Goal: Use online tool/utility: Utilize a website feature to perform a specific function

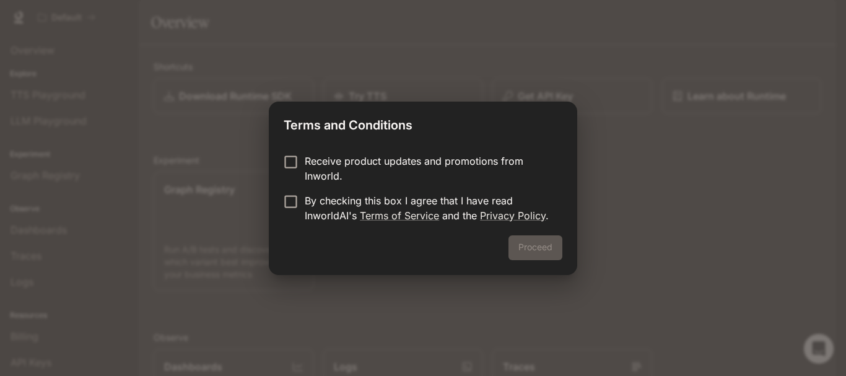
click at [536, 249] on div "Proceed" at bounding box center [423, 255] width 308 height 40
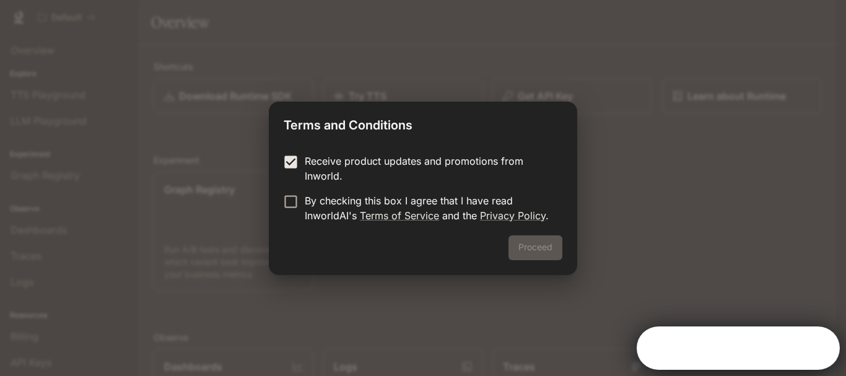
click at [528, 253] on div "Proceed" at bounding box center [423, 255] width 308 height 40
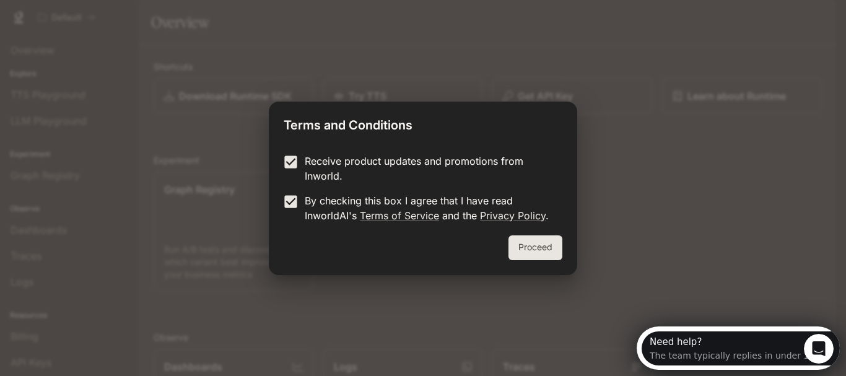
click at [544, 250] on button "Proceed" at bounding box center [536, 247] width 54 height 25
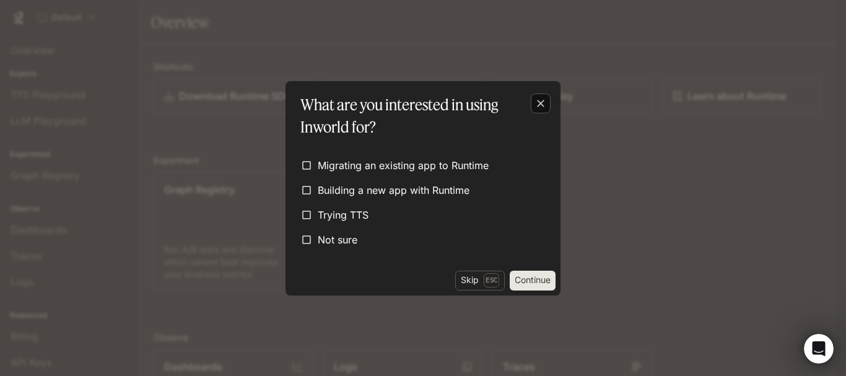
click at [533, 107] on div "button" at bounding box center [541, 104] width 20 height 20
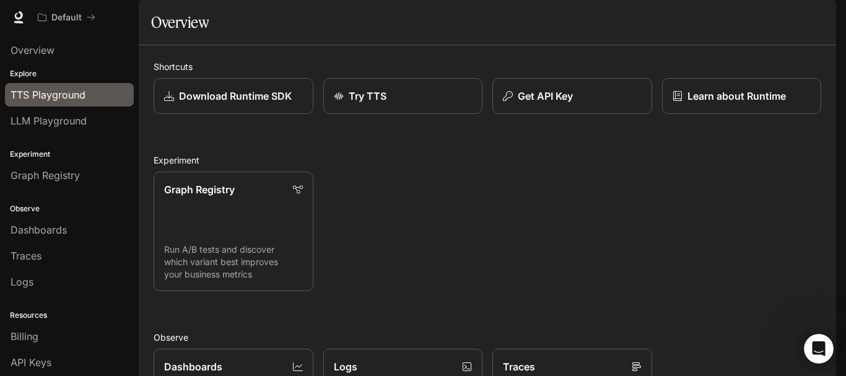
click at [47, 97] on span "TTS Playground" at bounding box center [48, 94] width 75 height 15
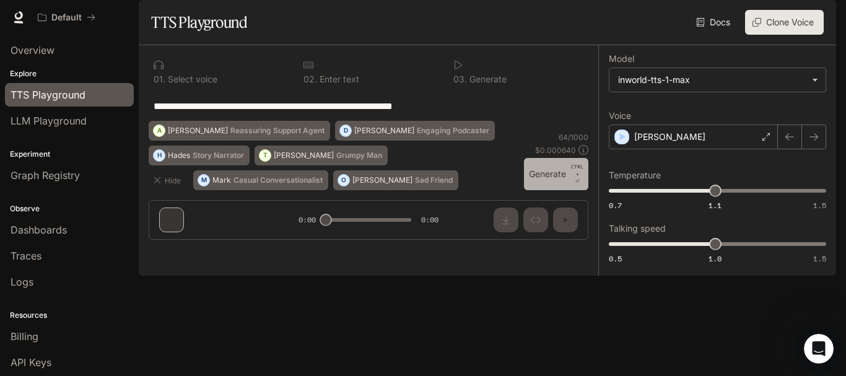
click at [558, 190] on button "Generate CTRL + ⏎" at bounding box center [556, 174] width 64 height 32
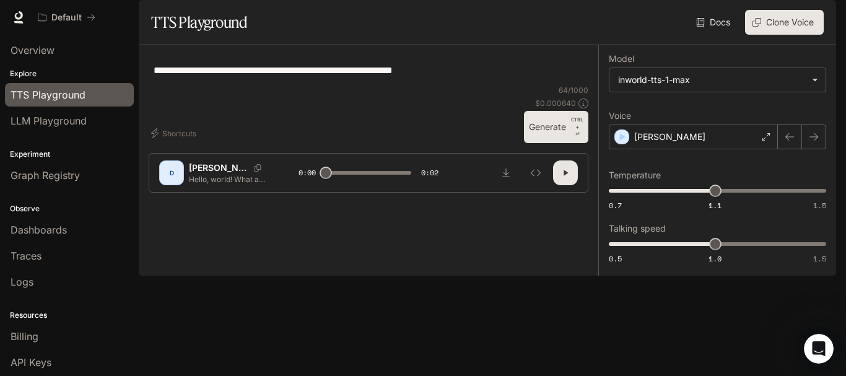
click at [208, 77] on textarea "**********" at bounding box center [369, 70] width 430 height 14
click at [541, 143] on button "Generate CTRL + ⏎" at bounding box center [556, 127] width 64 height 32
type input "*"
click at [48, 118] on span "LLM Playground" at bounding box center [49, 120] width 76 height 15
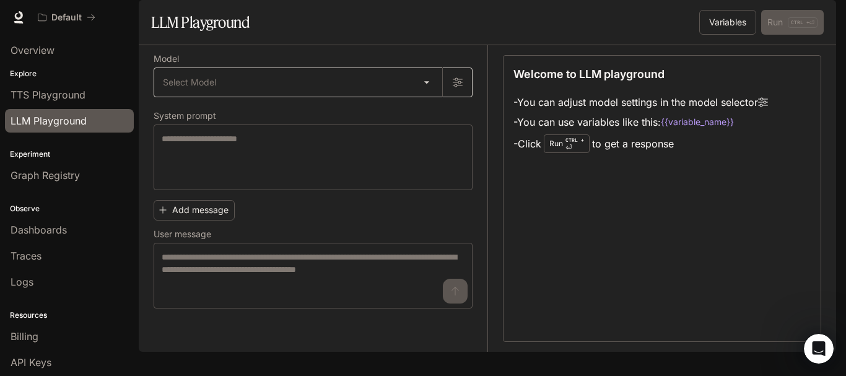
click at [425, 115] on body "Skip to main content Default Runtime Runtime Documentation Documentation Portal…" at bounding box center [423, 188] width 846 height 376
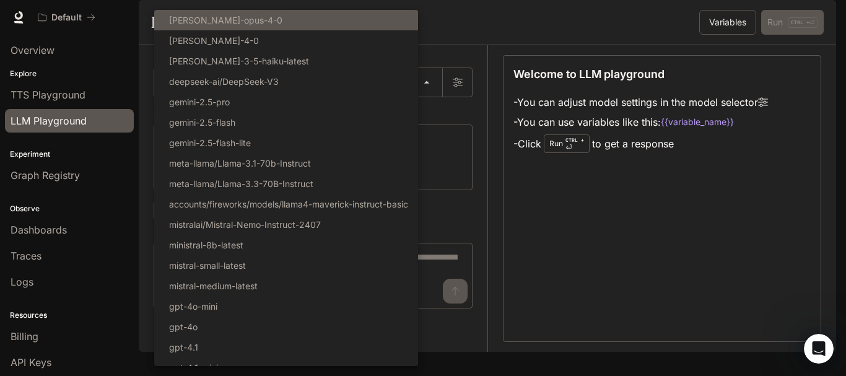
click at [223, 22] on p "[PERSON_NAME]-opus-4-0" at bounding box center [225, 20] width 113 height 13
type input "**********"
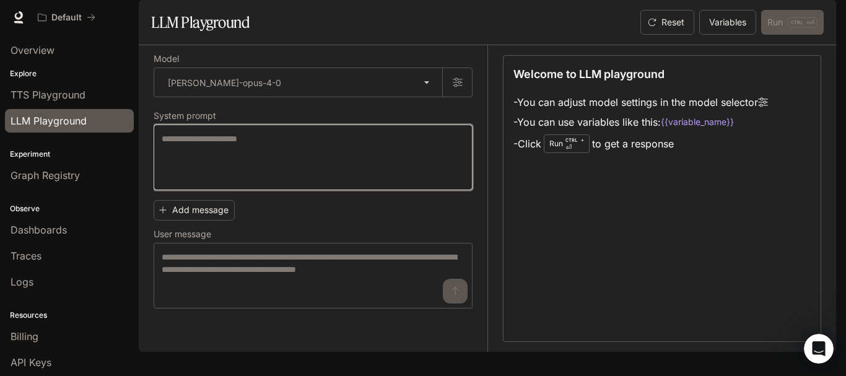
click at [212, 171] on textarea at bounding box center [313, 158] width 303 height 50
type textarea "****"
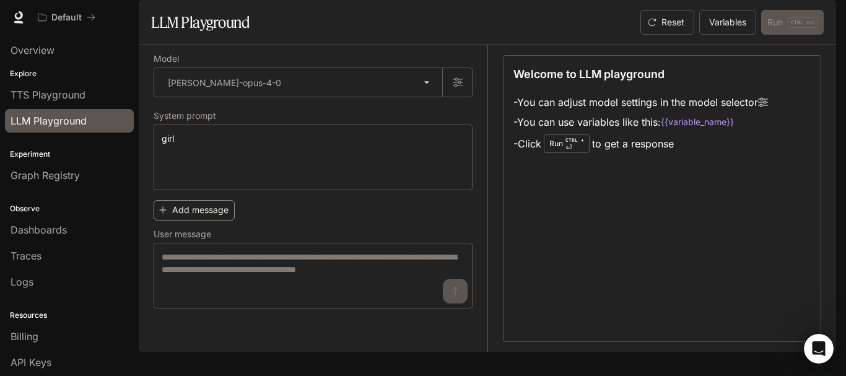
click at [196, 221] on button "Add message" at bounding box center [194, 210] width 81 height 20
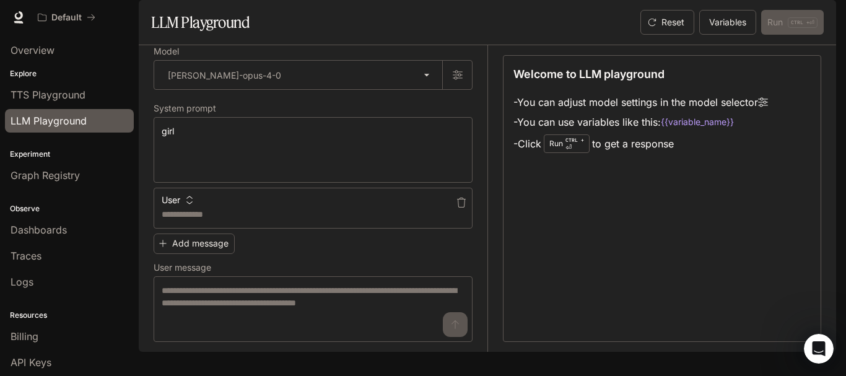
scroll to position [26, 0]
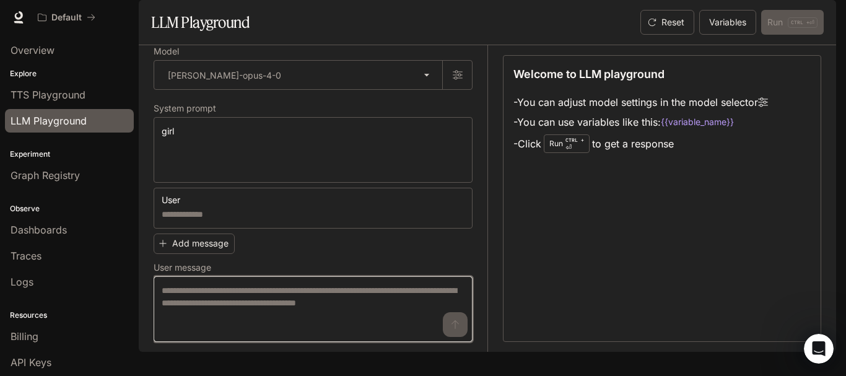
click at [238, 308] on textarea at bounding box center [313, 309] width 303 height 50
